Goal: Navigation & Orientation: Find specific page/section

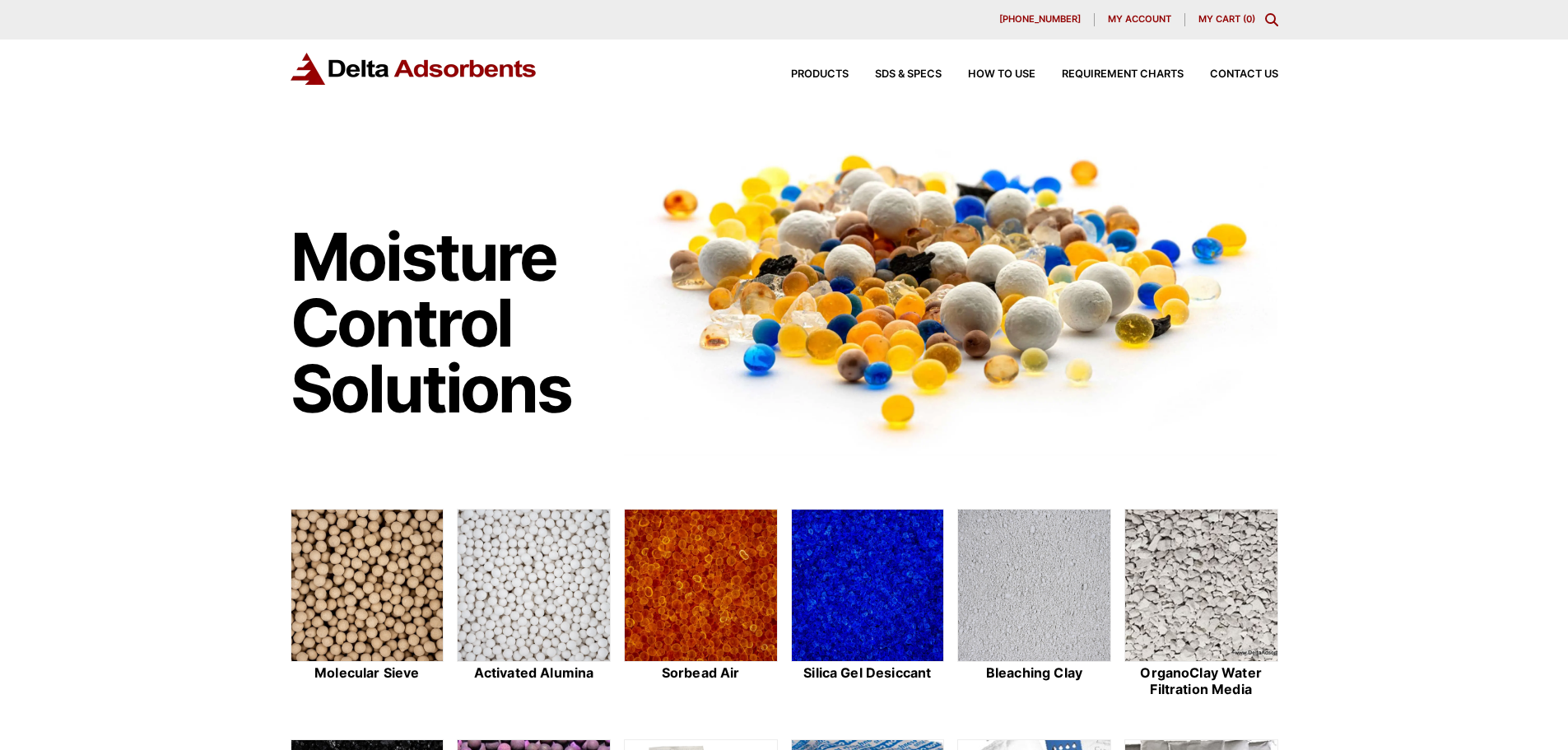
click at [1117, 18] on span "My account" at bounding box center [1139, 19] width 63 height 9
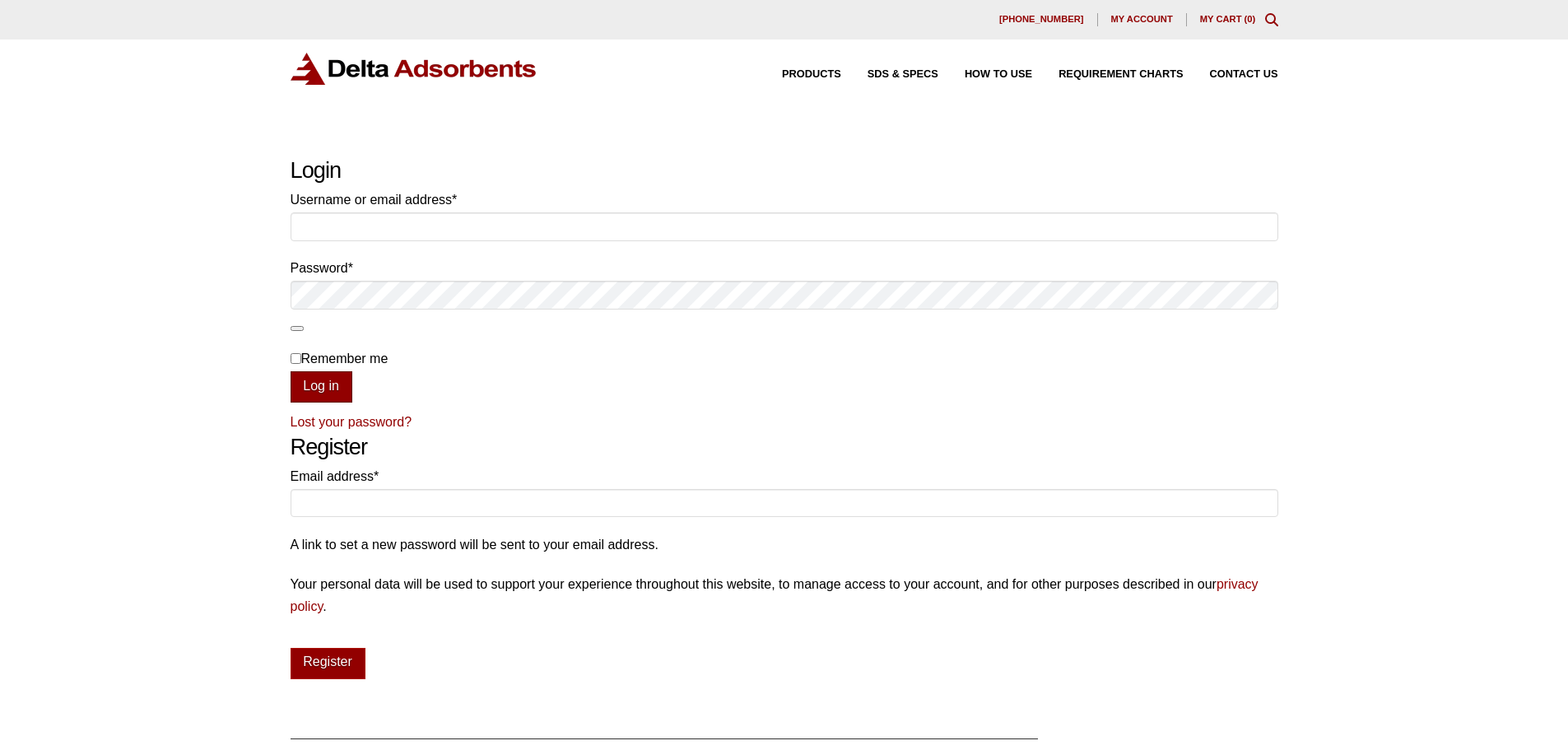
type input "bennett@deltaadsorbents.com"
click at [327, 378] on button "Log in" at bounding box center [321, 387] width 61 height 32
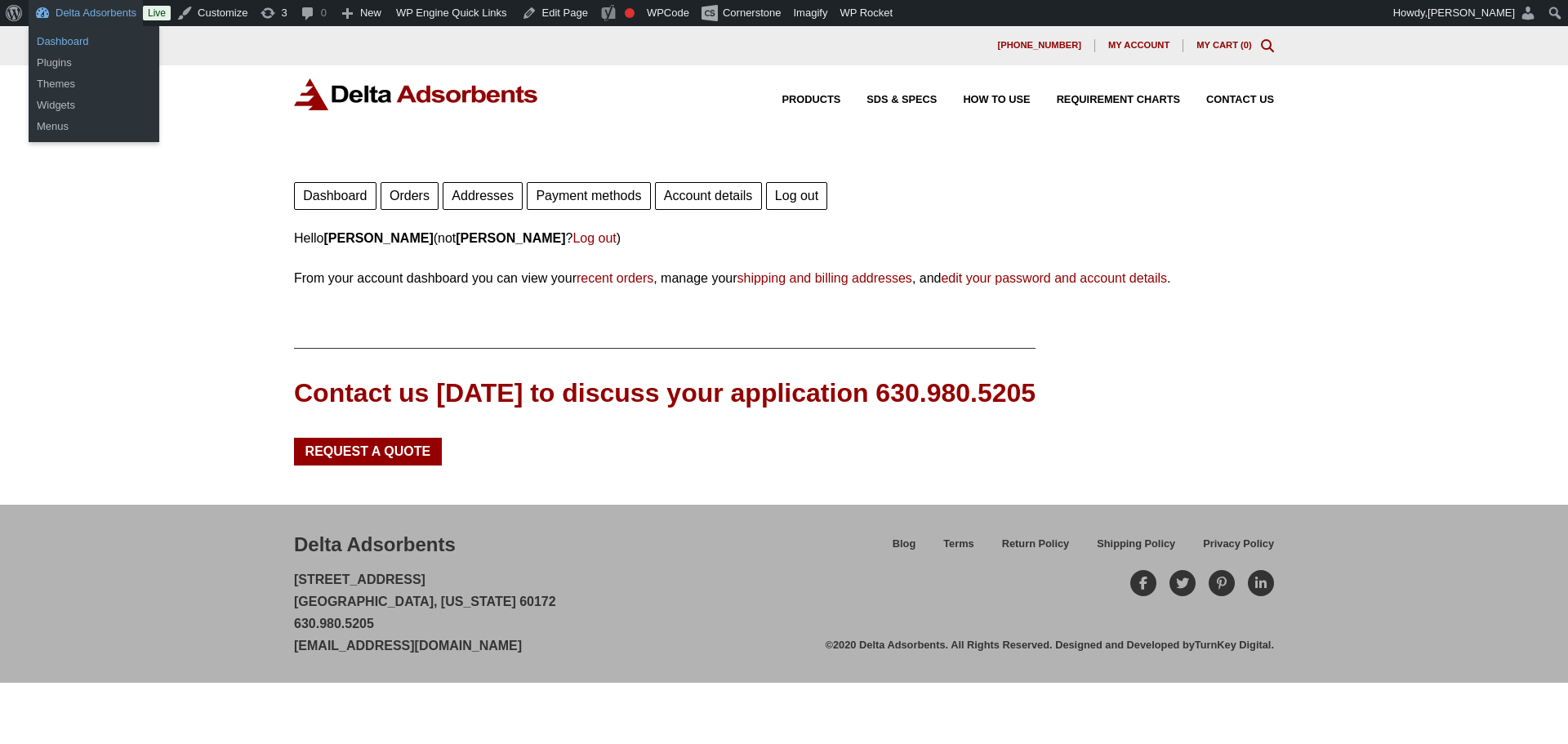
click at [81, 31] on link "Dashboard" at bounding box center [94, 42] width 131 height 21
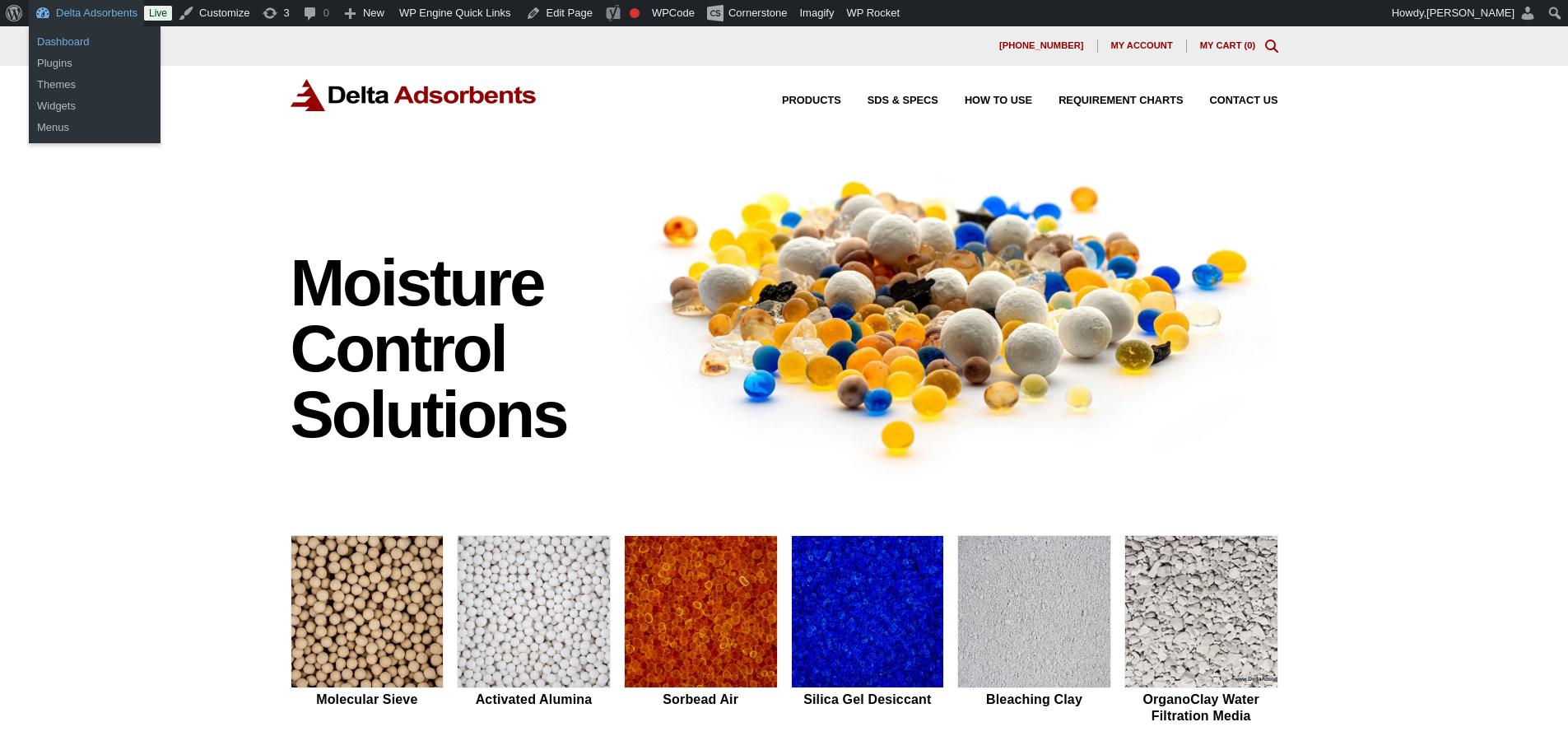
click at [76, 33] on link "Dashboard" at bounding box center [95, 42] width 132 height 22
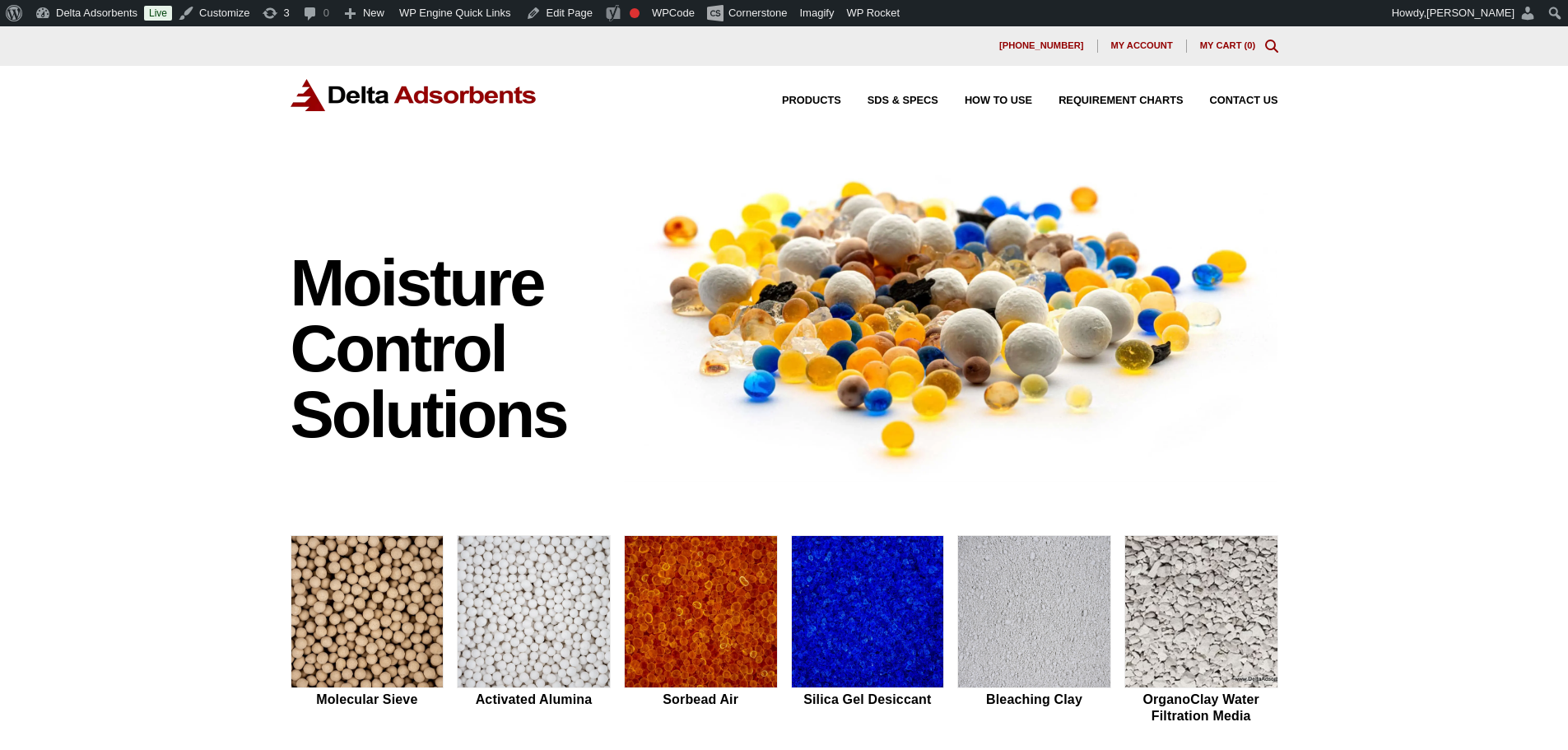
click at [221, 197] on div "Moisture Control Solutions Moisture control solutions Molecular Sieve Activated…" at bounding box center [784, 696] width 1568 height 1090
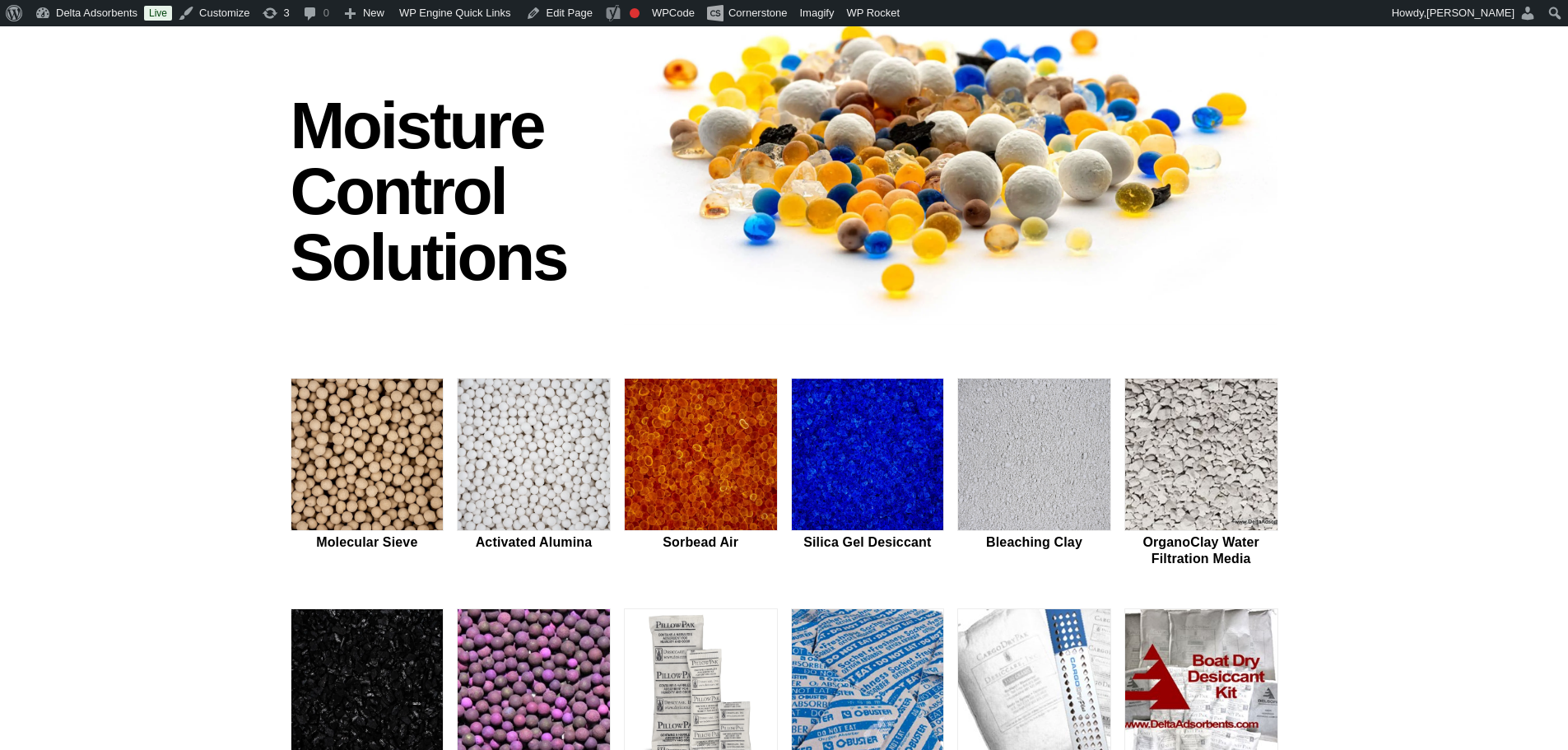
scroll to position [165, 0]
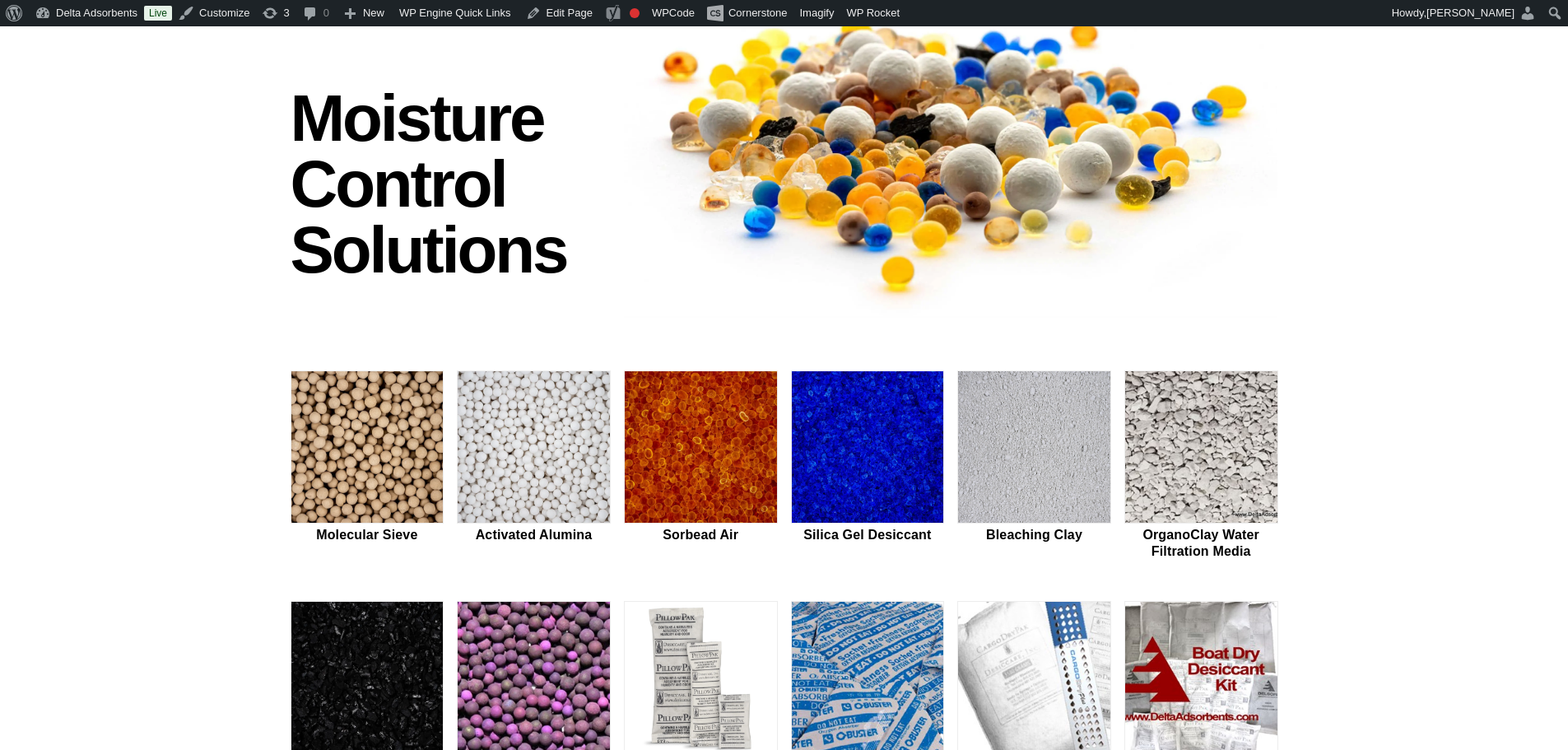
click at [415, 626] on img at bounding box center [367, 679] width 152 height 153
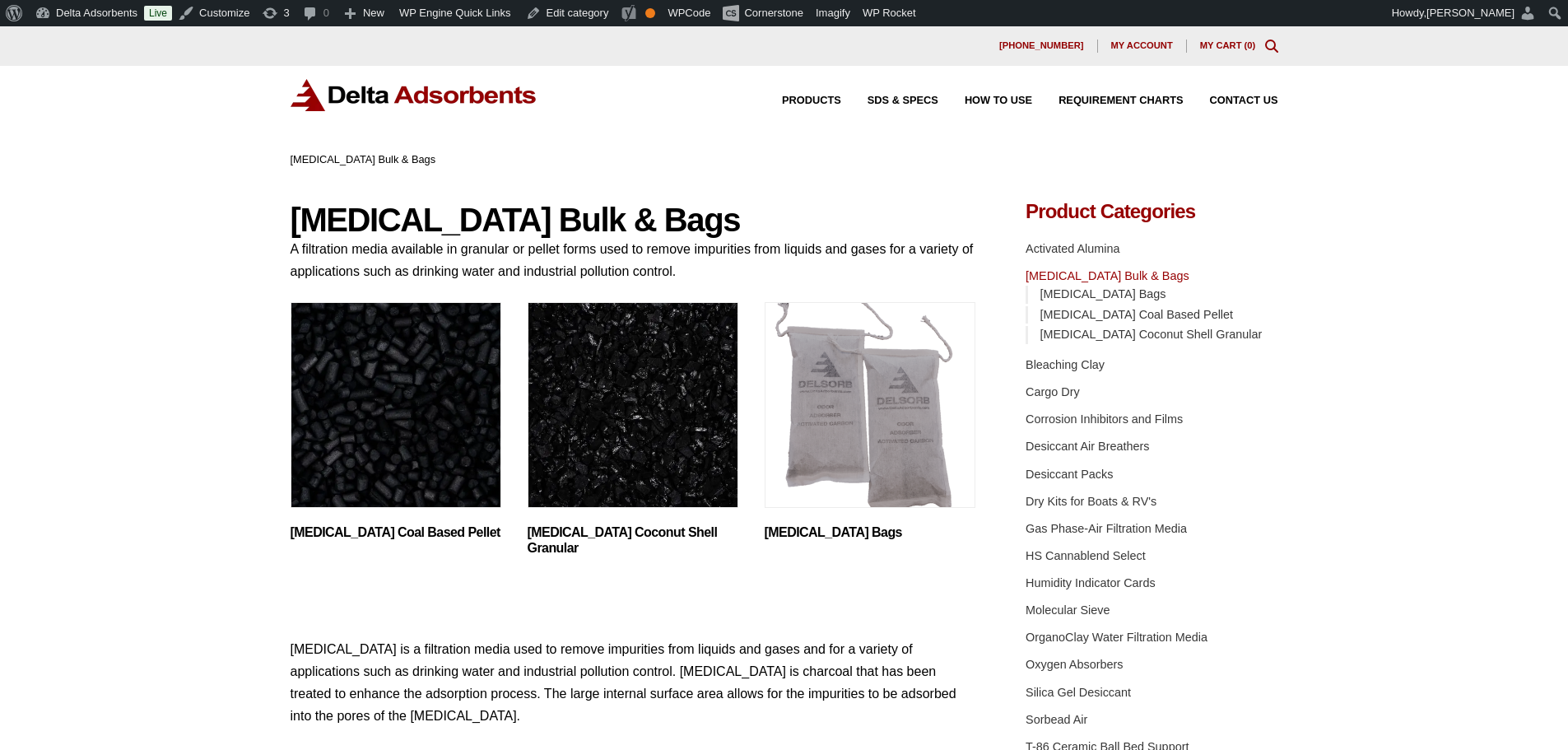
click at [635, 448] on img "Visit product category Activated Carbon Coconut Shell Granular" at bounding box center [633, 405] width 211 height 206
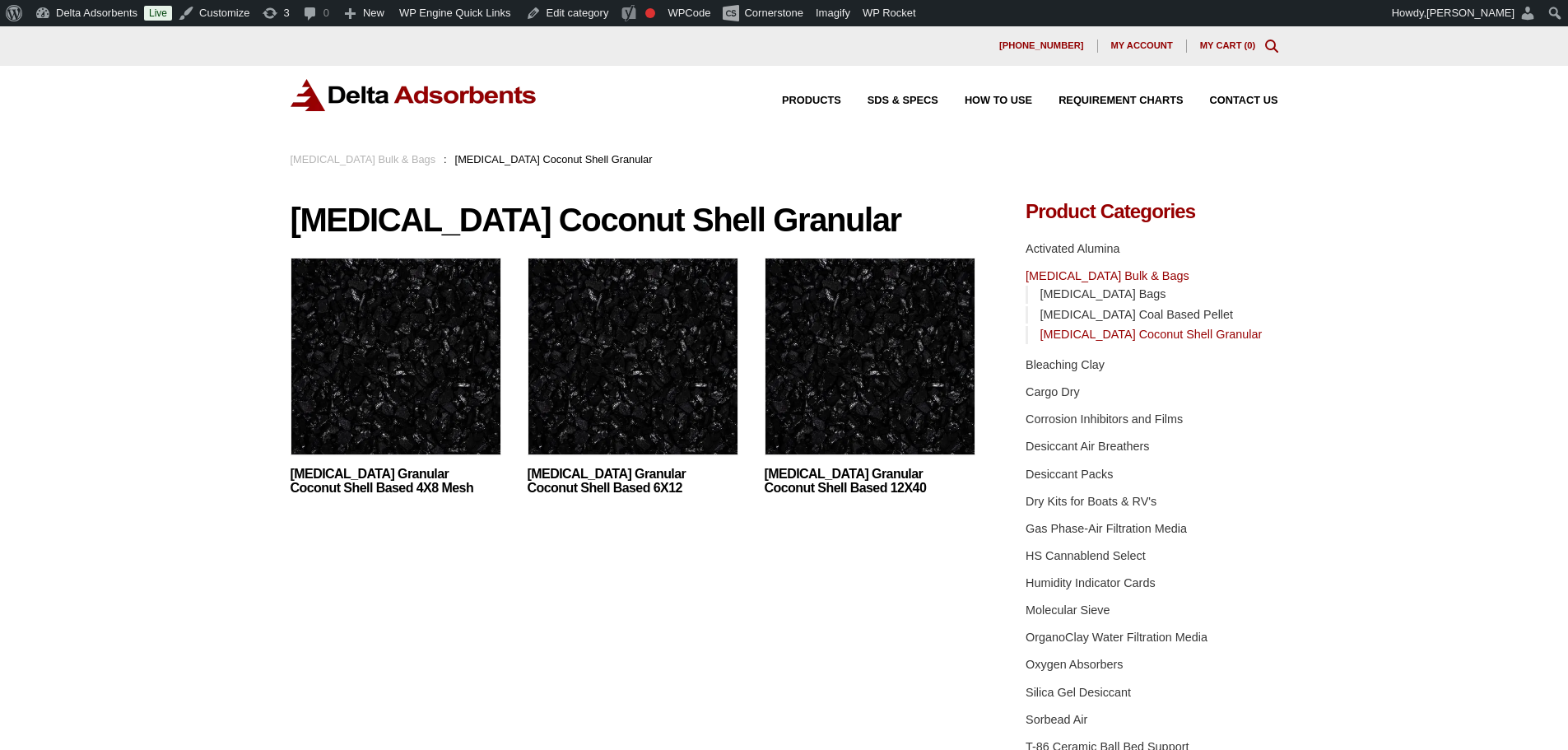
click at [444, 372] on img at bounding box center [396, 361] width 211 height 206
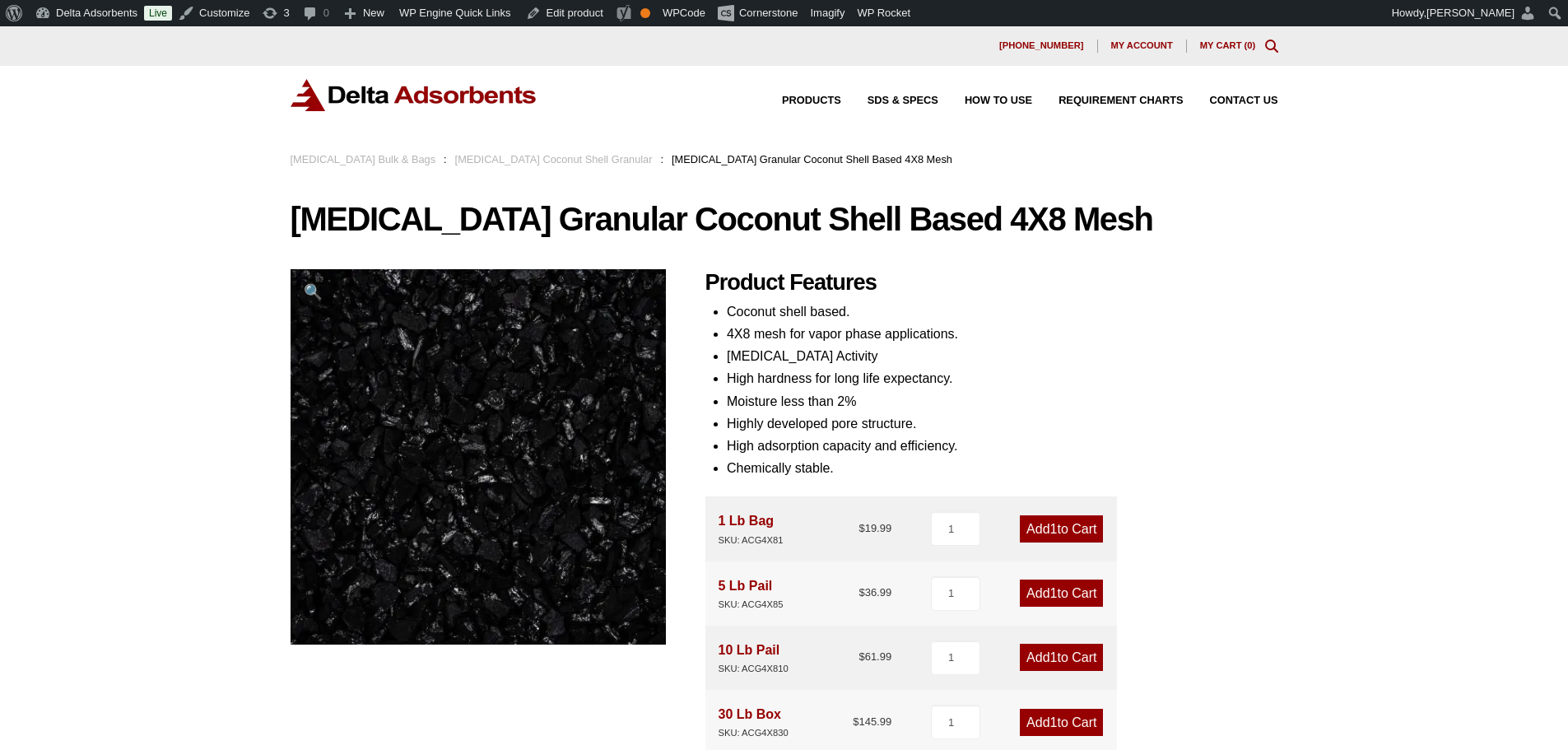
click at [385, 83] on img at bounding box center [414, 96] width 247 height 32
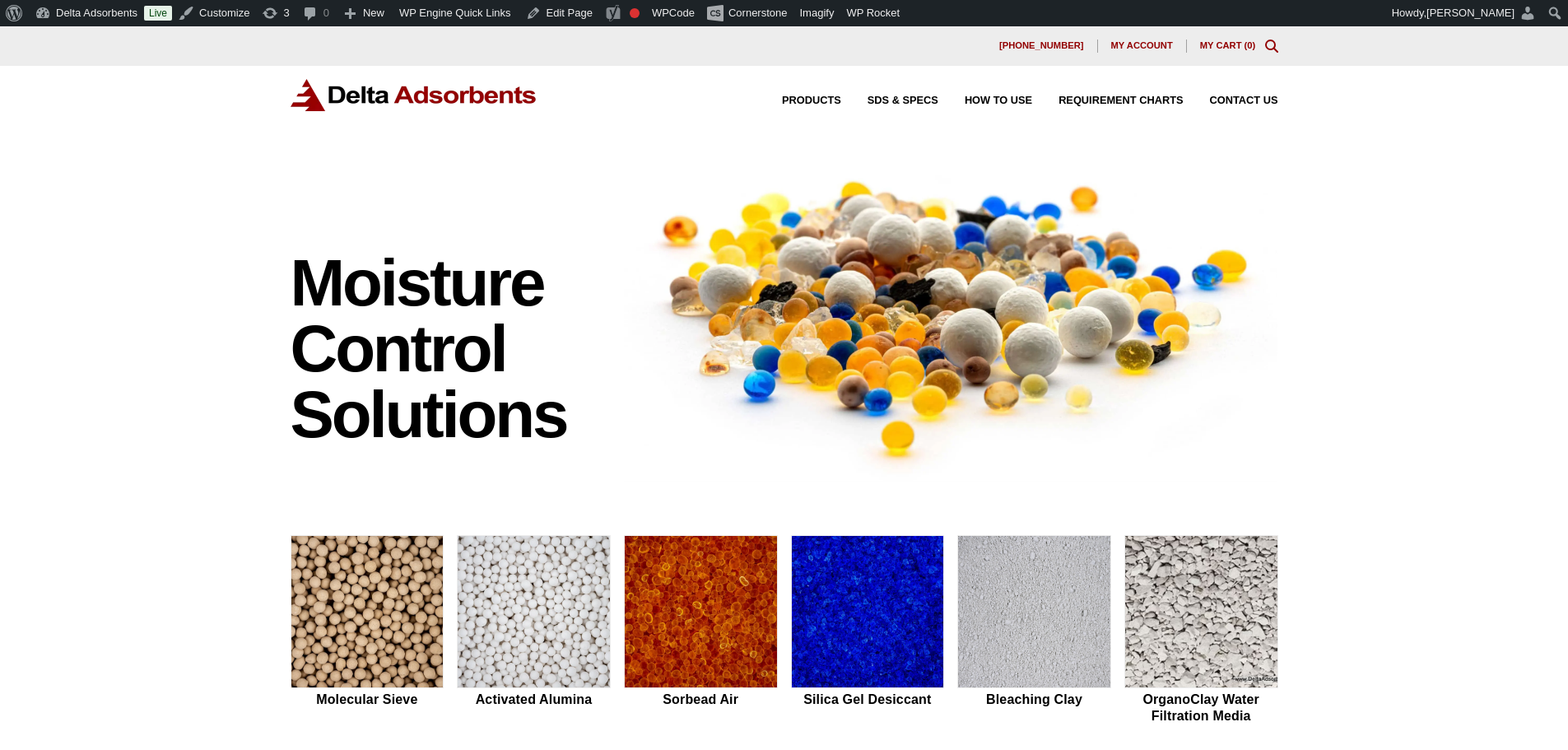
click at [291, 286] on h1 "Moisture Control Solutions" at bounding box center [449, 348] width 318 height 198
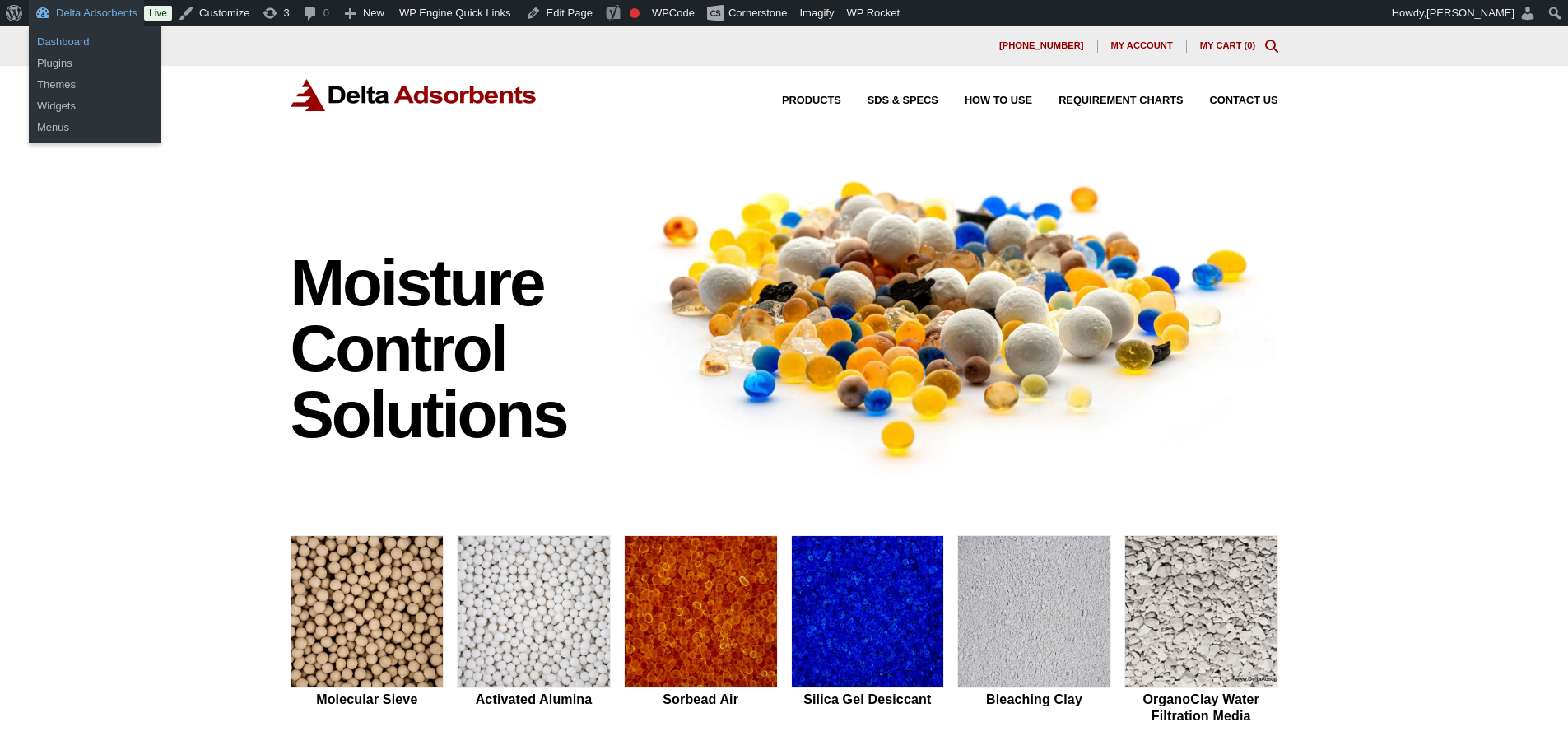
click at [76, 44] on link "Dashboard" at bounding box center [95, 42] width 132 height 22
click at [76, 47] on link "Dashboard" at bounding box center [95, 42] width 132 height 22
